Goal: Information Seeking & Learning: Learn about a topic

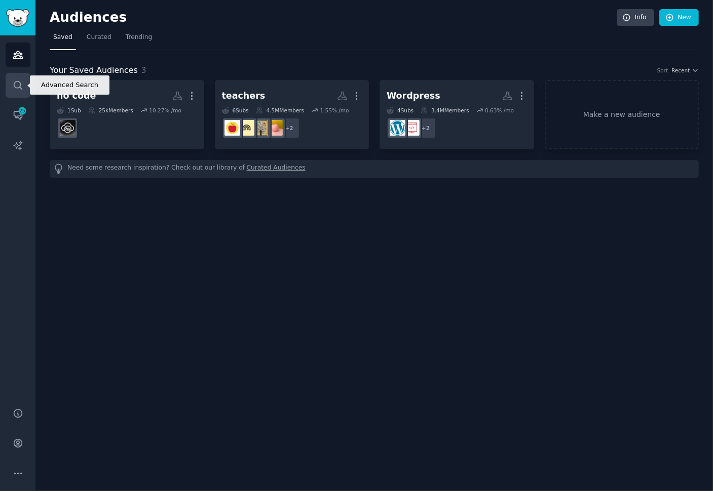
click at [13, 79] on link "Search" at bounding box center [18, 85] width 25 height 25
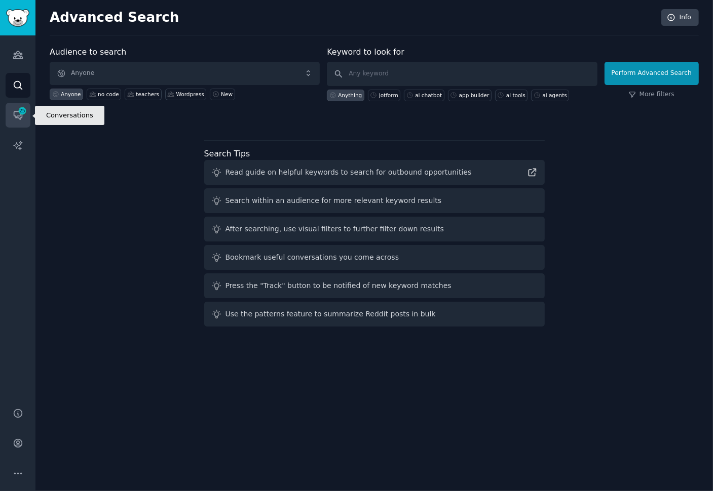
click at [20, 115] on icon "Sidebar" at bounding box center [22, 110] width 9 height 9
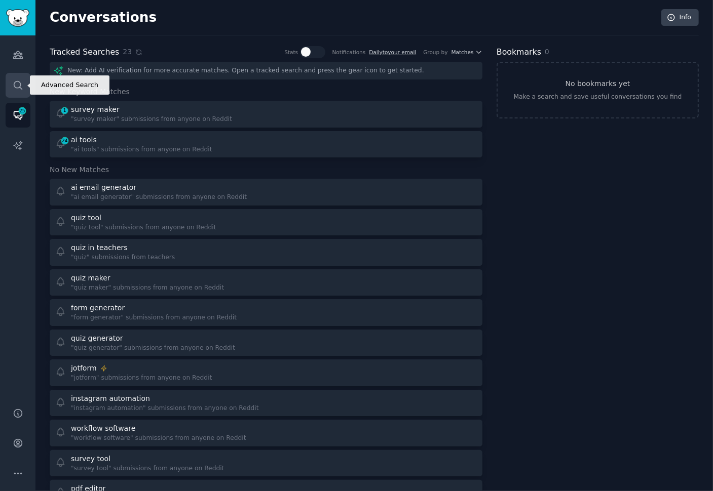
click at [20, 85] on icon "Sidebar" at bounding box center [18, 85] width 8 height 8
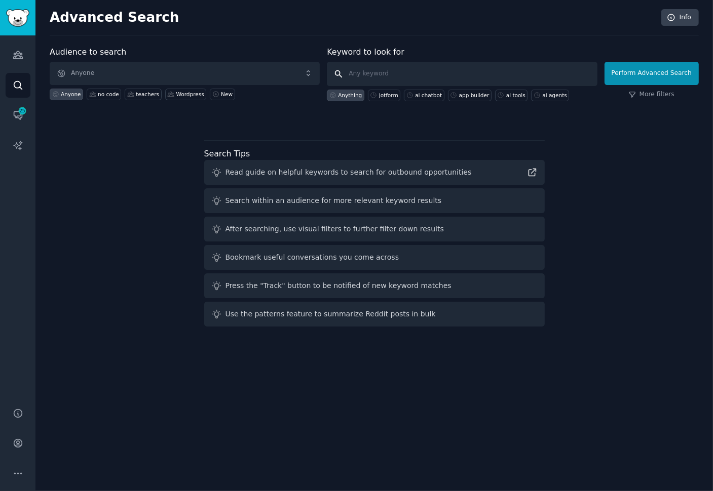
click at [367, 75] on input "text" at bounding box center [462, 74] width 270 height 24
type input "wordpress chatbot"
click button "Perform Advanced Search" at bounding box center [651, 73] width 94 height 23
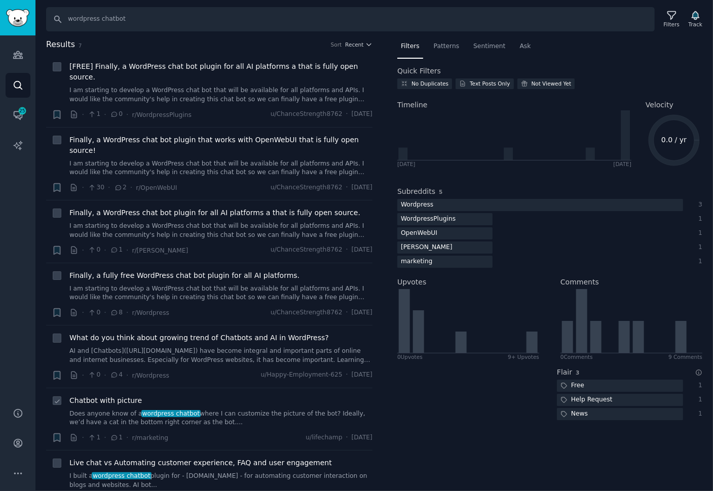
click at [210, 410] on link "Does anyone know of a wordpress chatbot where I can customize the picture of th…" at bounding box center [220, 419] width 303 height 18
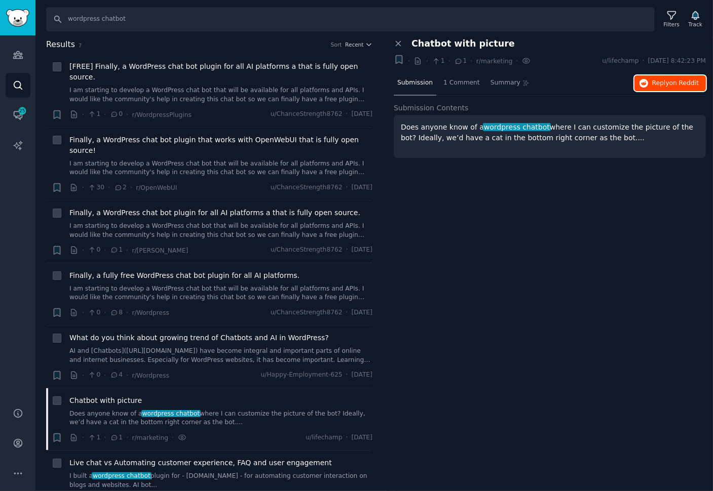
click at [670, 83] on span "on Reddit" at bounding box center [683, 83] width 29 height 7
click at [400, 43] on icon at bounding box center [398, 43] width 9 height 9
